Goal: Register for event/course

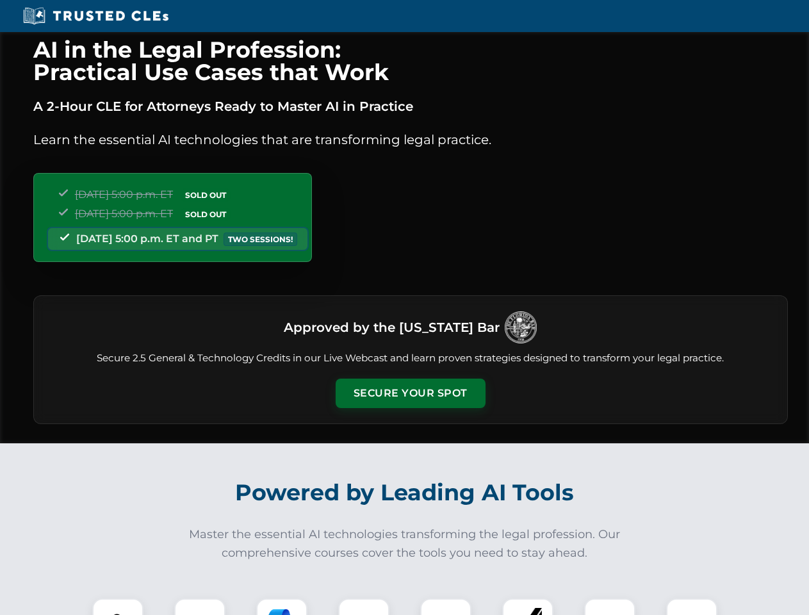
click at [410, 393] on button "Secure Your Spot" at bounding box center [411, 392] width 150 height 29
